Goal: Transaction & Acquisition: Purchase product/service

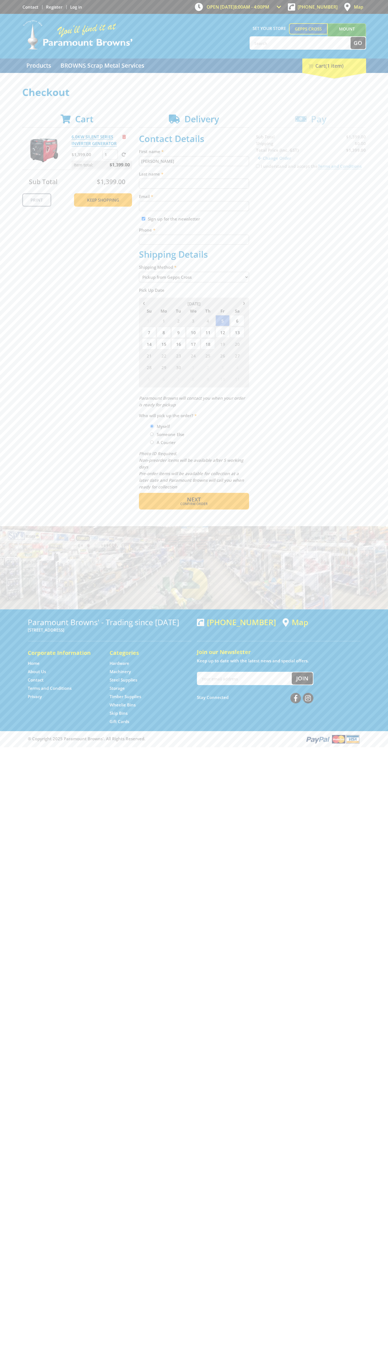
type input "[PERSON_NAME]"
type input "[EMAIL_ADDRESS][DOMAIN_NAME]"
type input "0293744000"
click at [194, 499] on span "Next" at bounding box center [194, 499] width 14 height 7
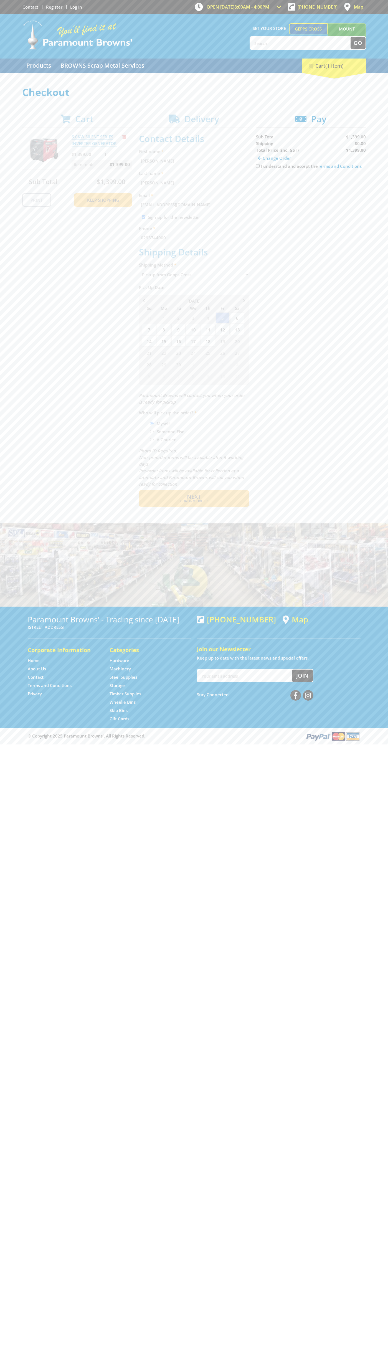
click at [258, 166] on input "I understand and accept the Terms and Conditions" at bounding box center [258, 166] width 4 height 4
checkbox input "true"
click at [273, 184] on span "Credit Card" at bounding box center [268, 184] width 24 height 6
click at [311, 184] on img at bounding box center [307, 183] width 12 height 7
type input "[CREDIT_CARD_NUMBER]"
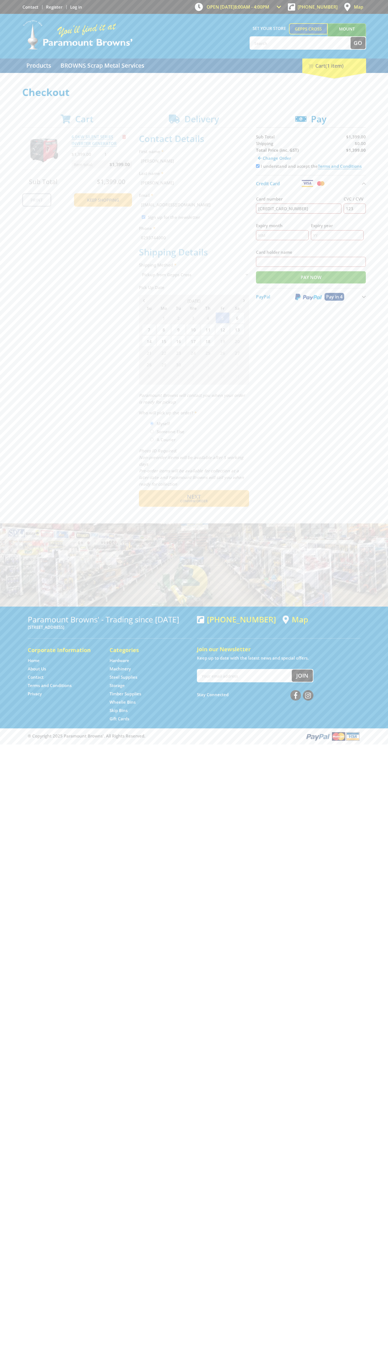
type input "123"
type input "[PERSON_NAME]"
